Goal: Check status: Check status

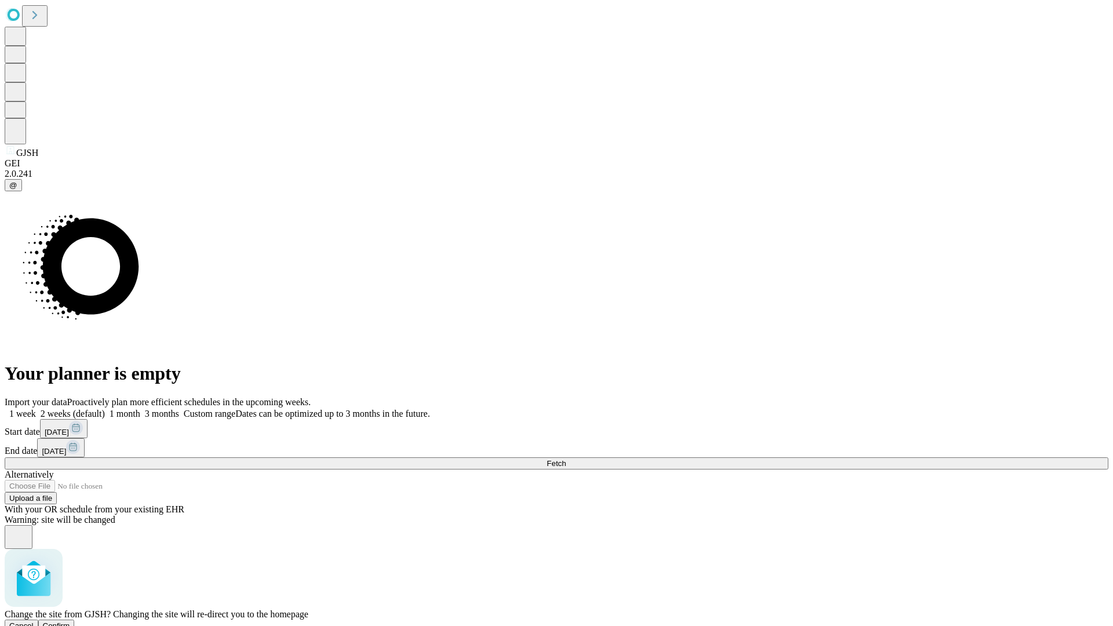
click at [70, 621] on span "Confirm" at bounding box center [56, 625] width 27 height 9
click at [36, 409] on label "1 week" at bounding box center [20, 414] width 31 height 10
click at [566, 459] on span "Fetch" at bounding box center [555, 463] width 19 height 9
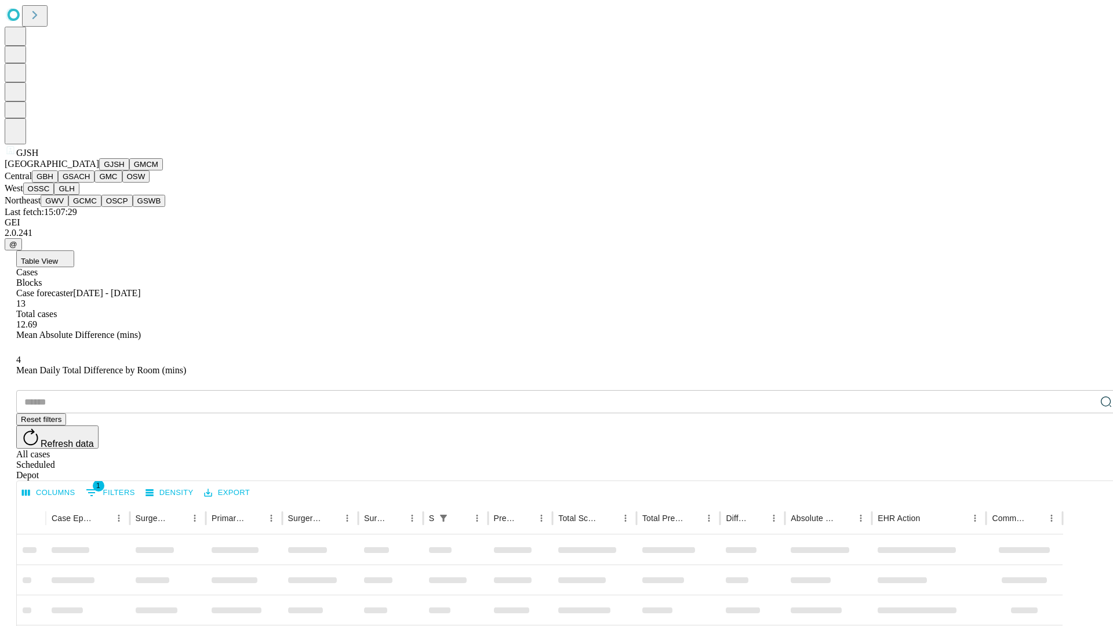
click at [129, 170] on button "GMCM" at bounding box center [146, 164] width 34 height 12
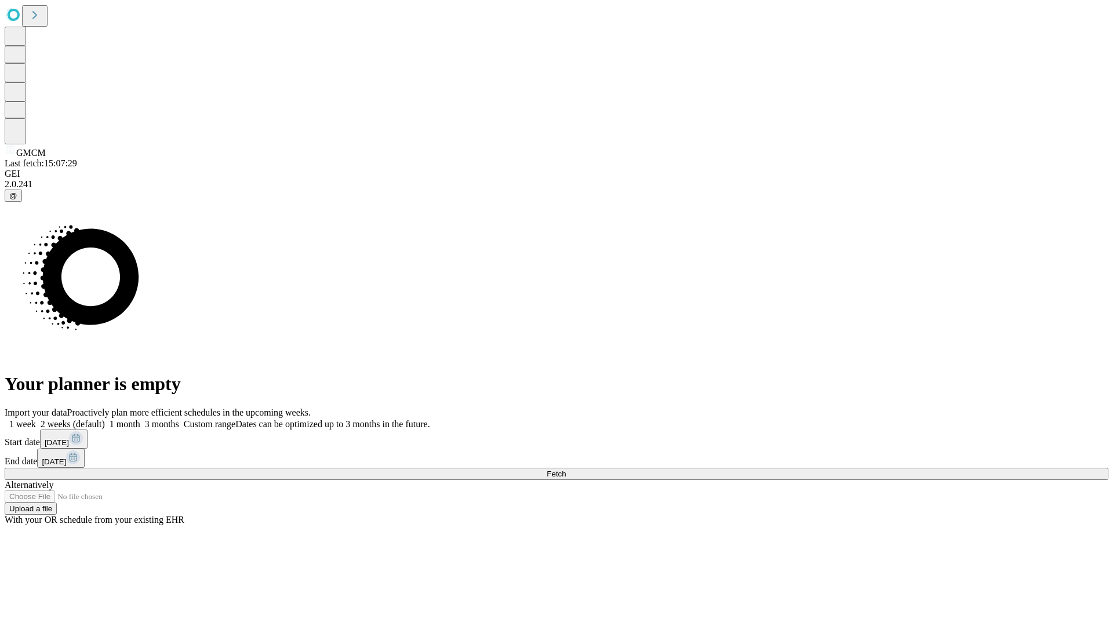
click at [36, 419] on label "1 week" at bounding box center [20, 424] width 31 height 10
click at [566, 469] on span "Fetch" at bounding box center [555, 473] width 19 height 9
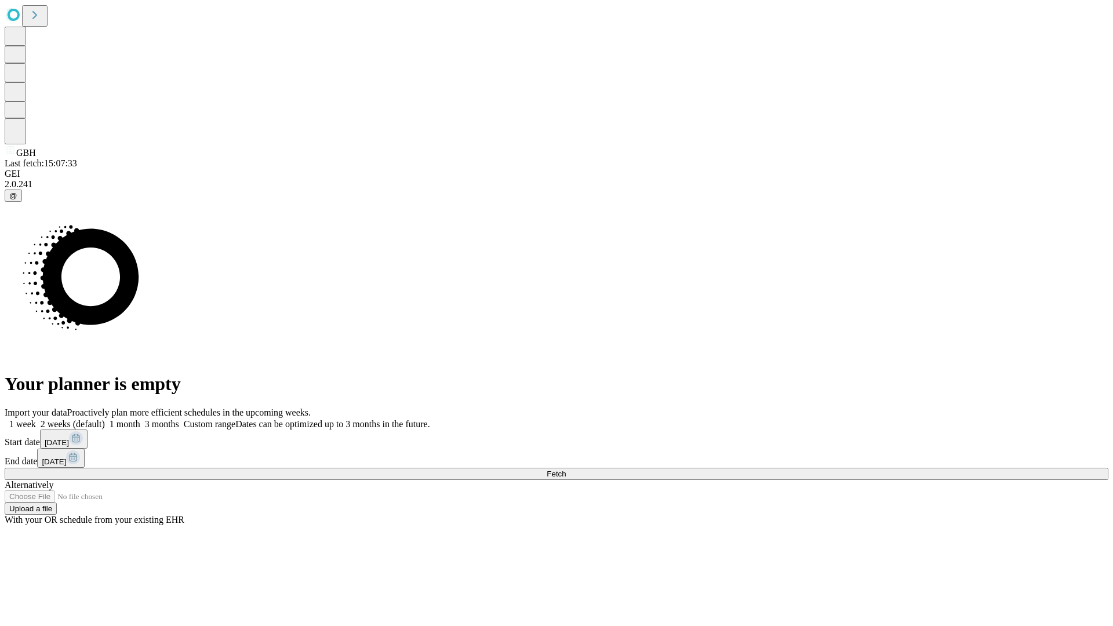
click at [36, 419] on label "1 week" at bounding box center [20, 424] width 31 height 10
click at [566, 469] on span "Fetch" at bounding box center [555, 473] width 19 height 9
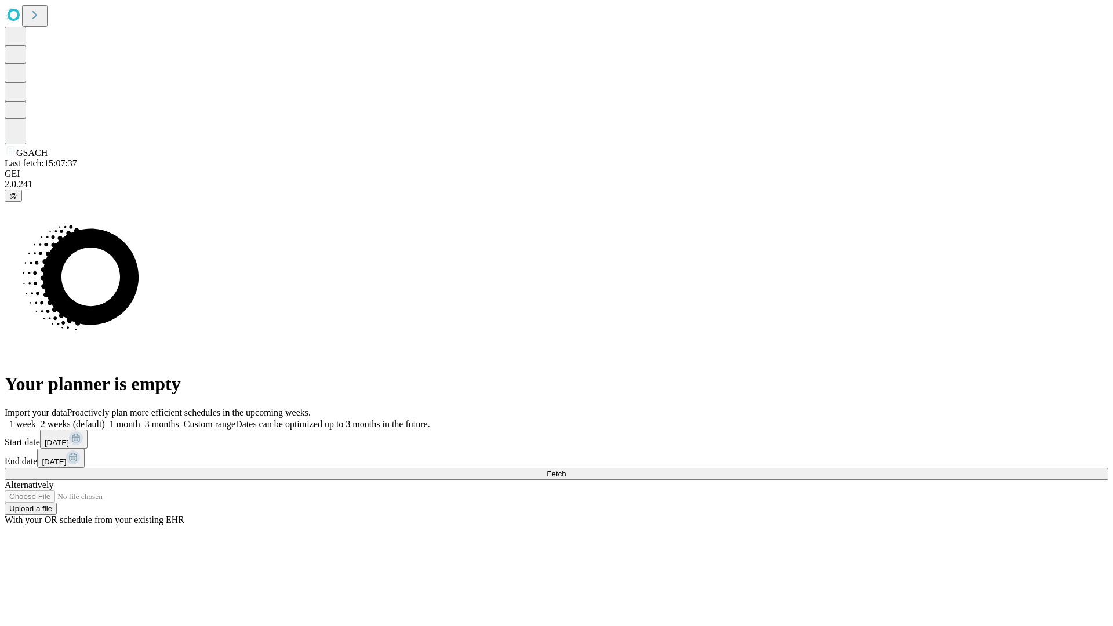
click at [36, 419] on label "1 week" at bounding box center [20, 424] width 31 height 10
click at [566, 469] on span "Fetch" at bounding box center [555, 473] width 19 height 9
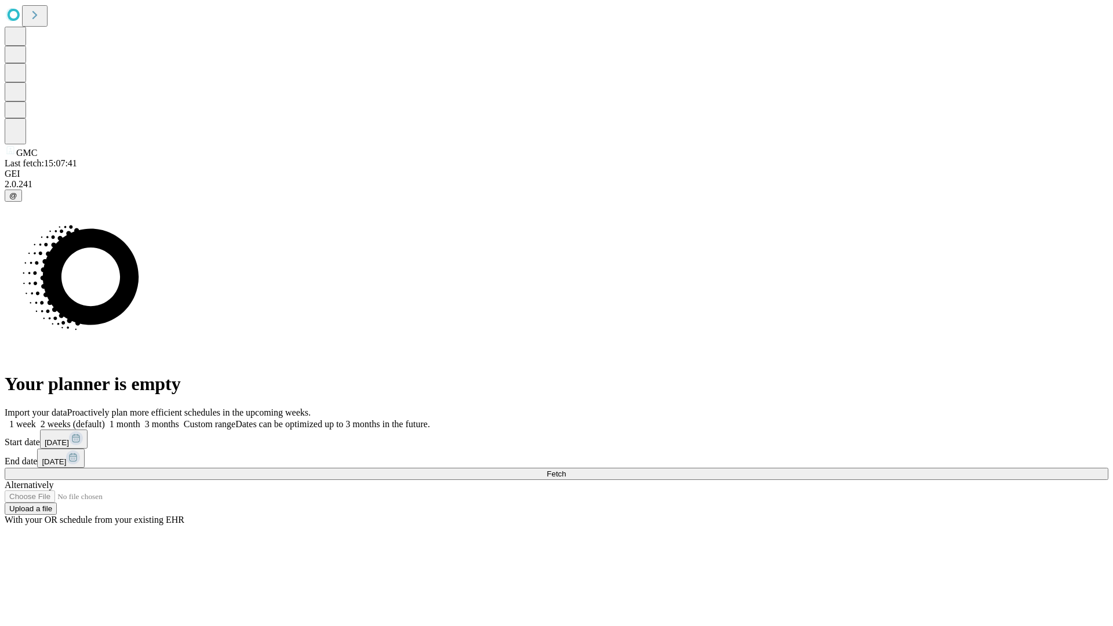
click at [36, 419] on label "1 week" at bounding box center [20, 424] width 31 height 10
click at [566, 469] on span "Fetch" at bounding box center [555, 473] width 19 height 9
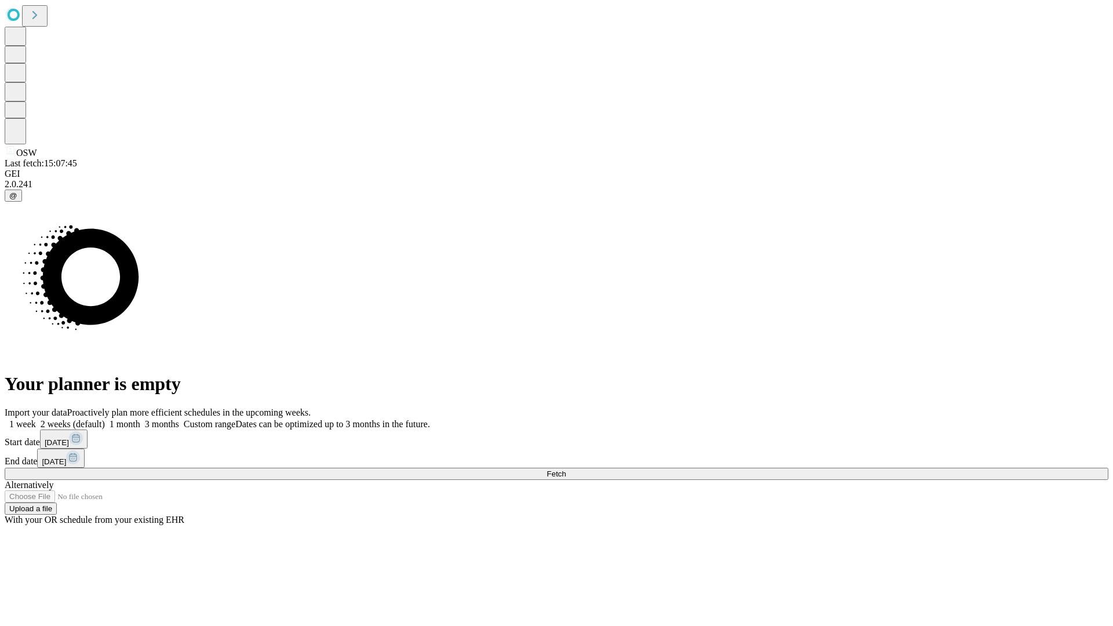
click at [36, 419] on label "1 week" at bounding box center [20, 424] width 31 height 10
click at [566, 469] on span "Fetch" at bounding box center [555, 473] width 19 height 9
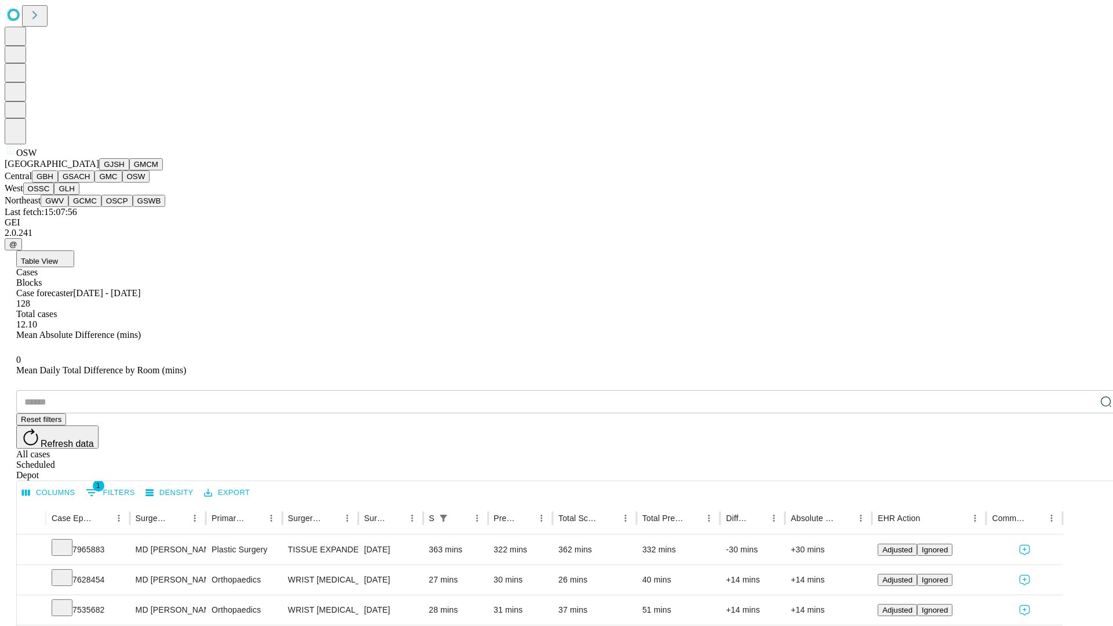
click at [54, 195] on button "OSSC" at bounding box center [38, 189] width 31 height 12
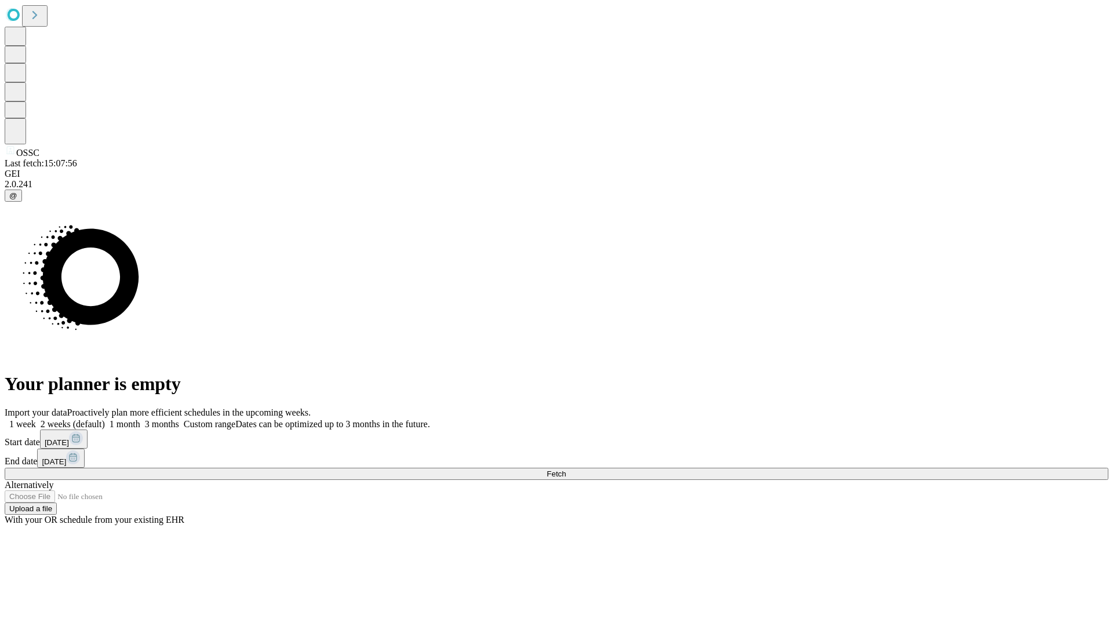
click at [36, 419] on label "1 week" at bounding box center [20, 424] width 31 height 10
click at [566, 469] on span "Fetch" at bounding box center [555, 473] width 19 height 9
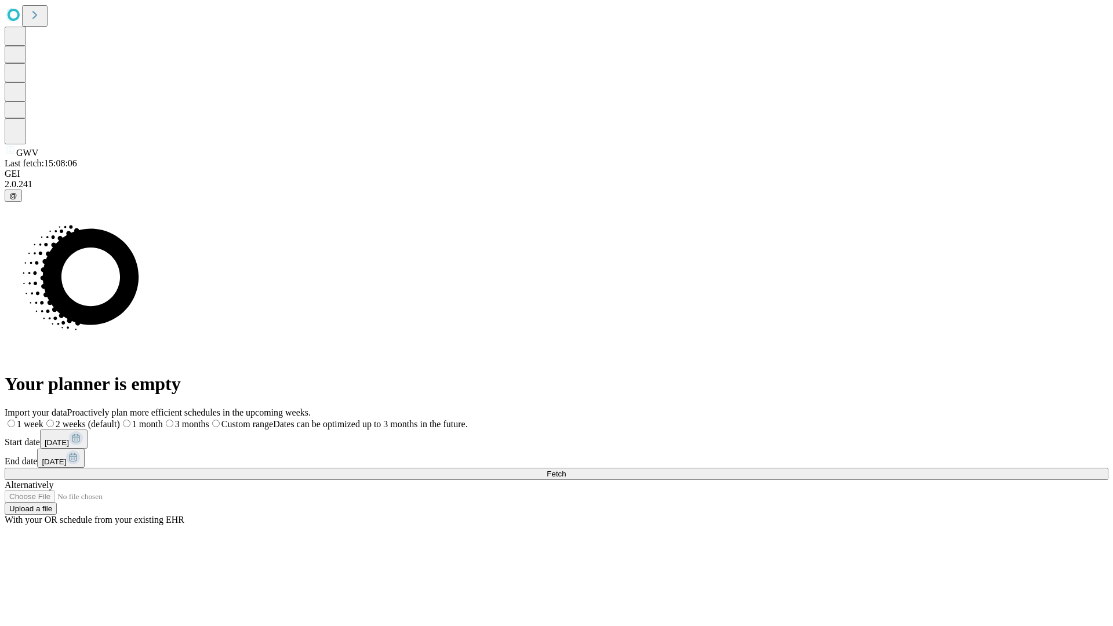
click at [43, 419] on label "1 week" at bounding box center [24, 424] width 39 height 10
click at [566, 469] on span "Fetch" at bounding box center [555, 473] width 19 height 9
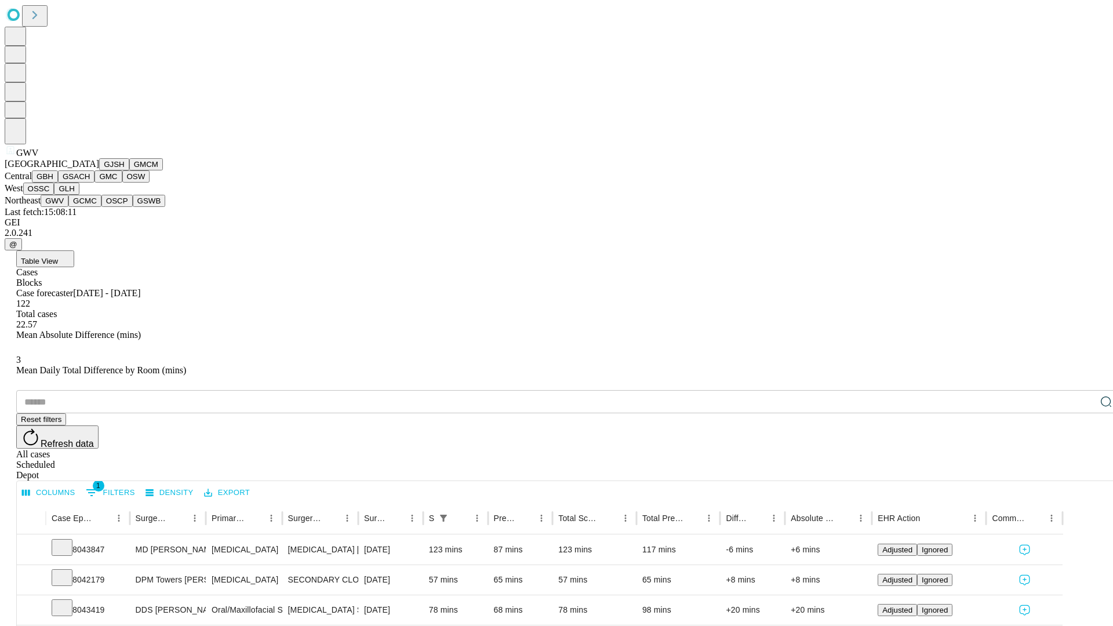
click at [90, 207] on button "GCMC" at bounding box center [84, 201] width 33 height 12
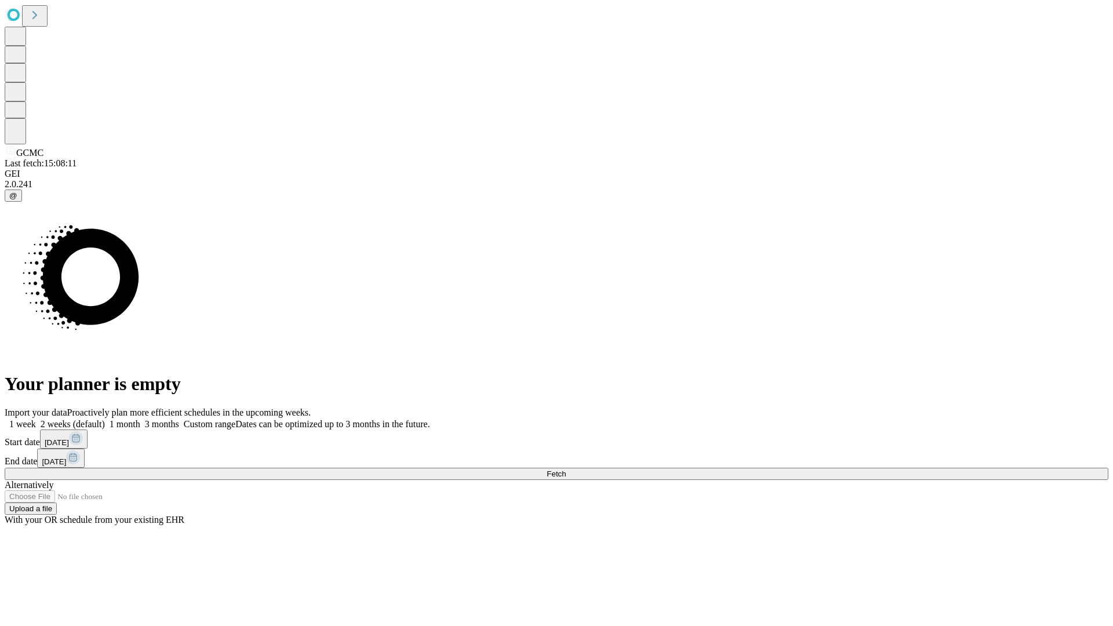
click at [566, 469] on span "Fetch" at bounding box center [555, 473] width 19 height 9
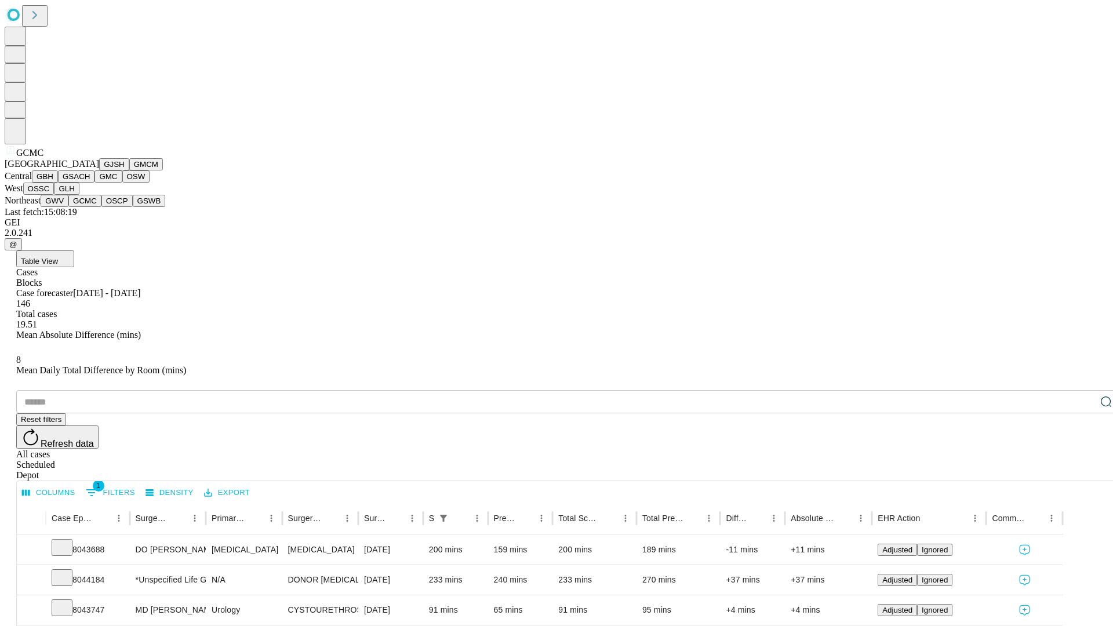
click at [101, 207] on button "OSCP" at bounding box center [116, 201] width 31 height 12
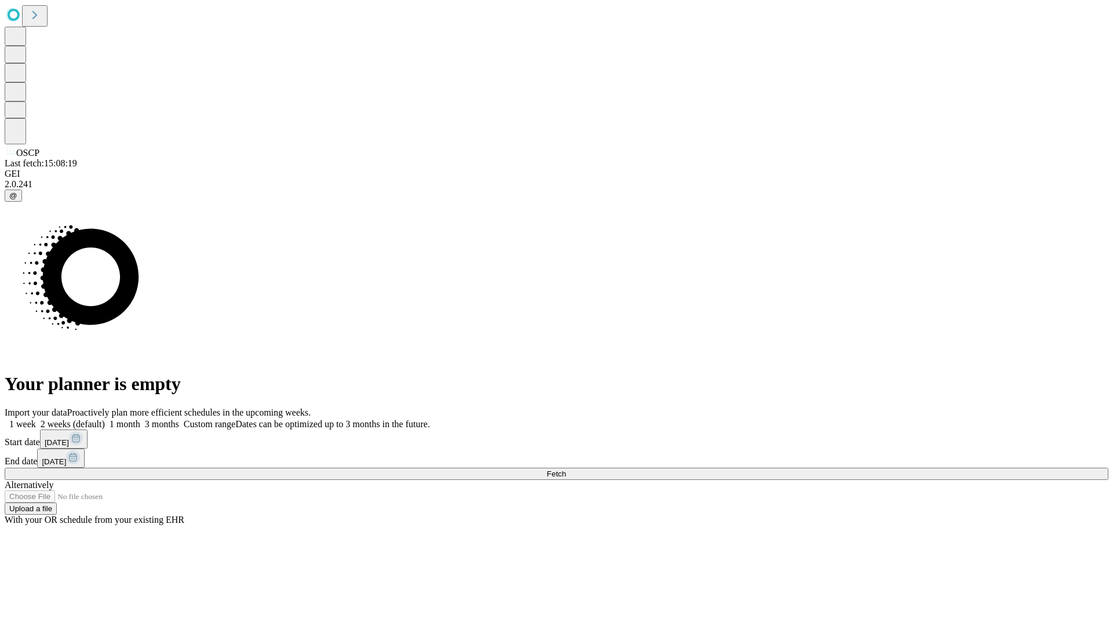
click at [36, 419] on label "1 week" at bounding box center [20, 424] width 31 height 10
click at [566, 469] on span "Fetch" at bounding box center [555, 473] width 19 height 9
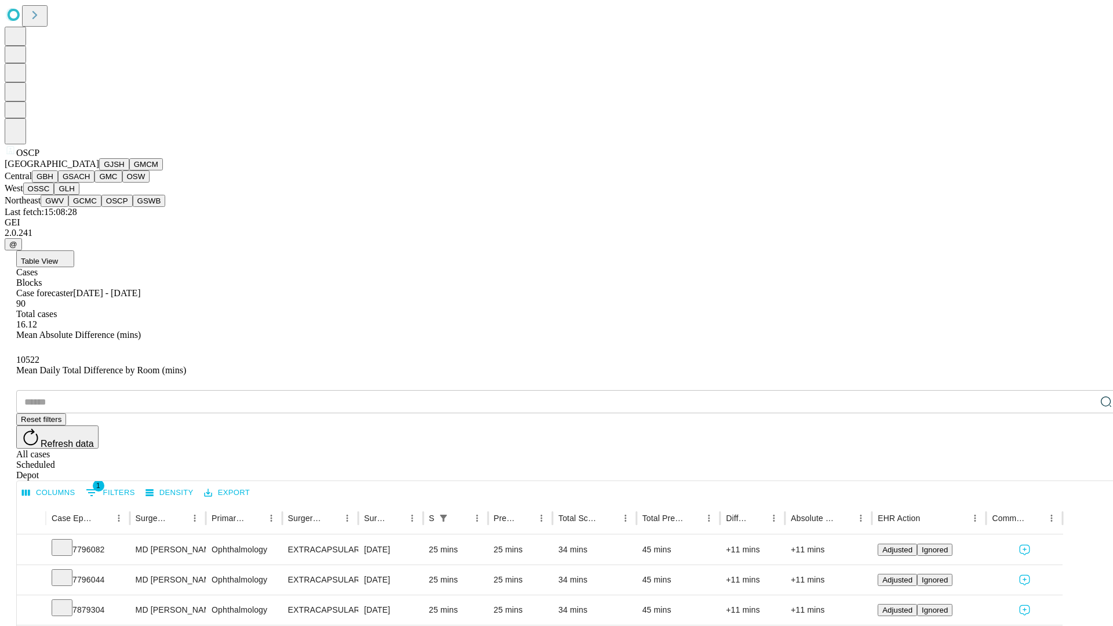
click at [133, 207] on button "GSWB" at bounding box center [149, 201] width 33 height 12
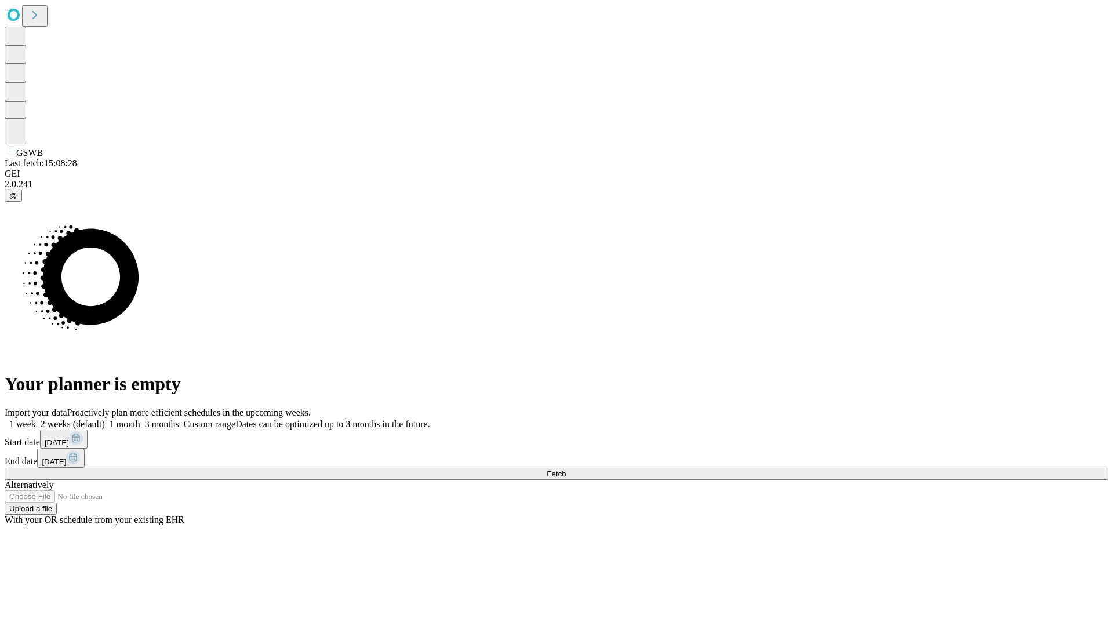
click at [36, 419] on label "1 week" at bounding box center [20, 424] width 31 height 10
click at [566, 469] on span "Fetch" at bounding box center [555, 473] width 19 height 9
